Goal: Task Accomplishment & Management: Complete application form

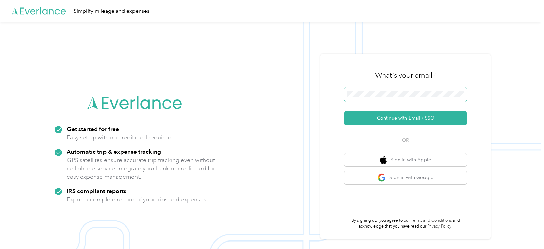
click at [379, 100] on span at bounding box center [405, 94] width 123 height 14
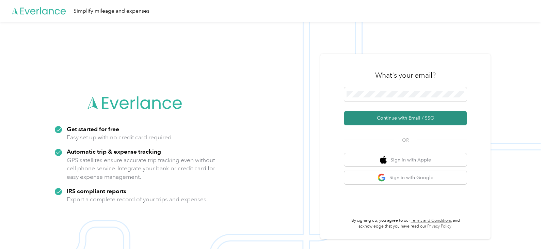
click at [410, 122] on button "Continue with Email / SSO" at bounding box center [405, 118] width 123 height 14
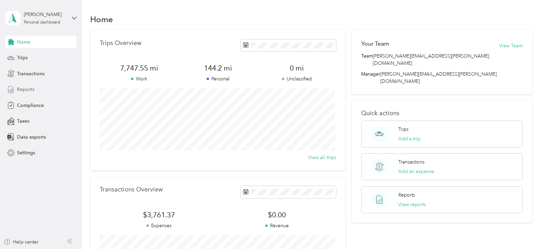
click at [32, 90] on span "Reports" at bounding box center [25, 89] width 17 height 7
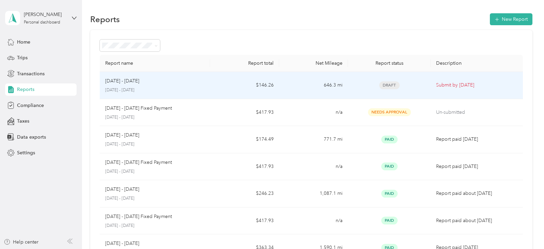
click at [204, 86] on div "[DATE] - [DATE] [DATE] - [DATE]" at bounding box center [154, 85] width 99 height 16
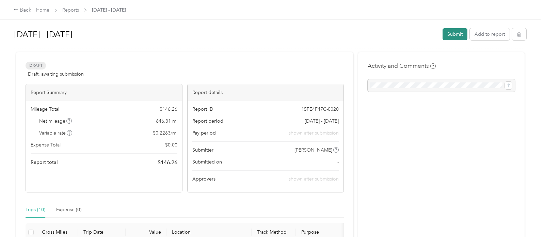
click at [448, 32] on button "Submit" at bounding box center [455, 34] width 25 height 12
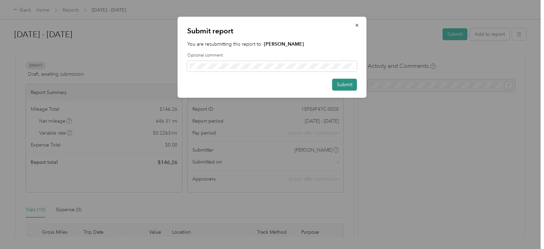
click at [343, 84] on button "Submit" at bounding box center [345, 85] width 25 height 12
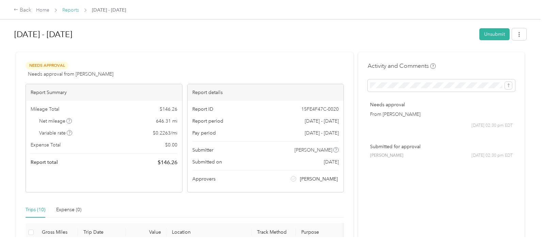
click at [71, 12] on link "Reports" at bounding box center [70, 10] width 17 height 6
